Goal: Book appointment/travel/reservation

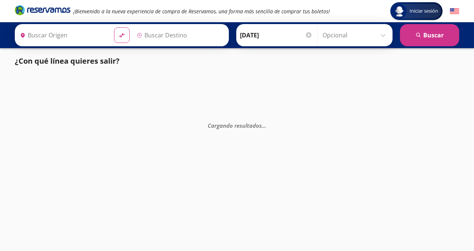
type input "Culiacán, [GEOGRAPHIC_DATA]"
type input "Central Zapopan, [GEOGRAPHIC_DATA]"
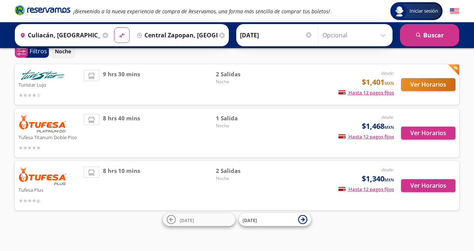
scroll to position [37, 0]
click at [236, 77] on span "2 Salidas" at bounding box center [242, 74] width 52 height 9
click at [430, 81] on button "Ver Horarios" at bounding box center [428, 84] width 54 height 13
